Goal: Task Accomplishment & Management: Manage account settings

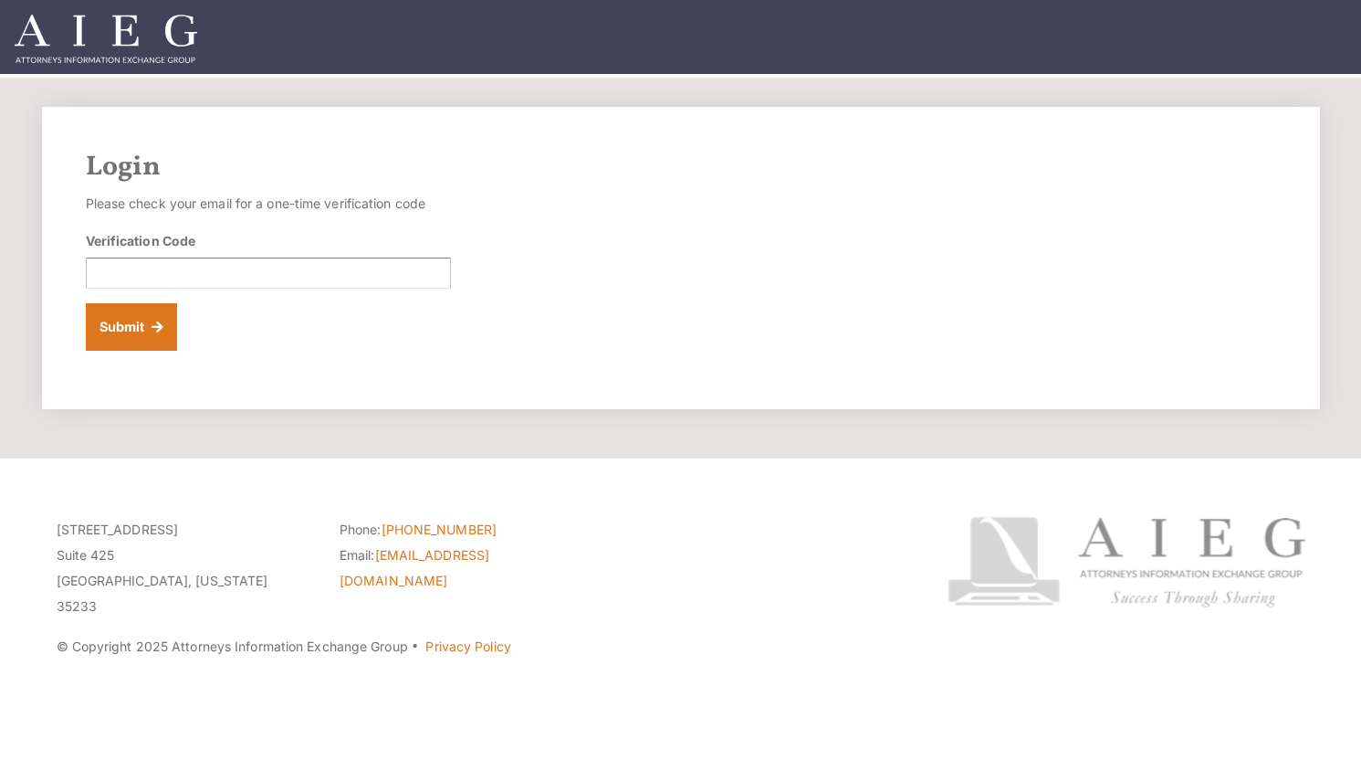
click at [1008, 282] on div "Login Please check your email for a one-time verification code Verification Cod…" at bounding box center [681, 258] width 1278 height 302
click at [333, 275] on input "Verification Code" at bounding box center [268, 272] width 365 height 31
paste input "901448"
type input "901448"
click at [86, 303] on button "Submit" at bounding box center [132, 326] width 92 height 47
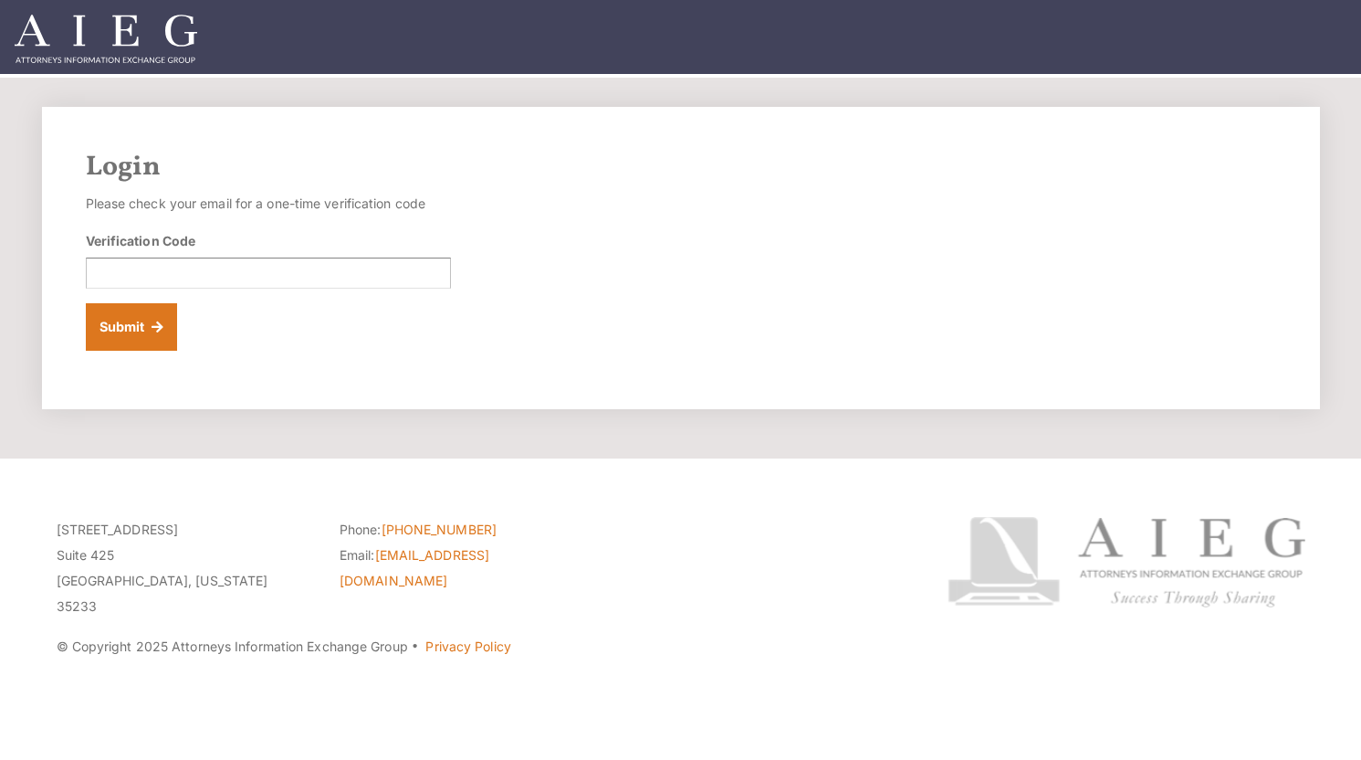
click at [936, 301] on div "Login Please check your email for a one-time verification code Verification Cod…" at bounding box center [681, 258] width 1278 height 302
click at [291, 278] on input "Verification Code" at bounding box center [268, 272] width 365 height 31
paste input "091237"
type input "091237"
click at [86, 303] on button "Submit" at bounding box center [132, 326] width 92 height 47
